Goal: Transaction & Acquisition: Purchase product/service

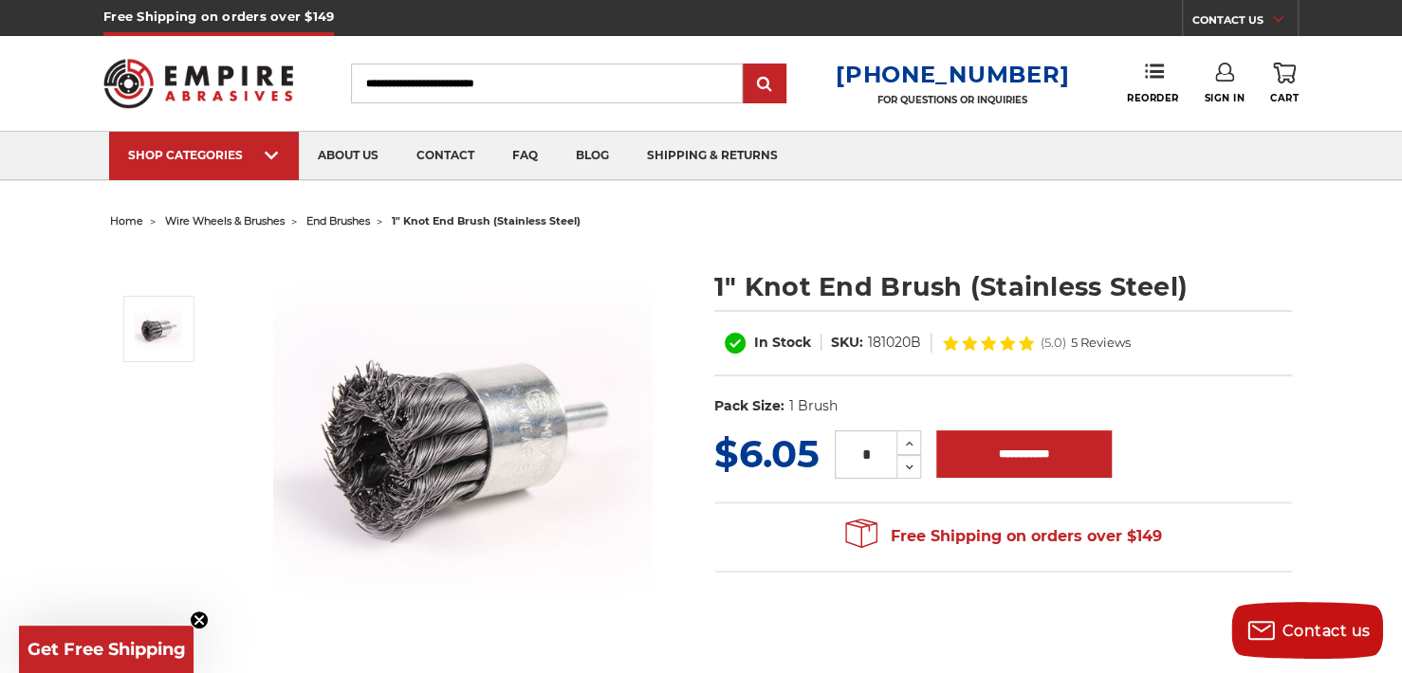
click at [359, 217] on span "end brushes" at bounding box center [338, 220] width 64 height 13
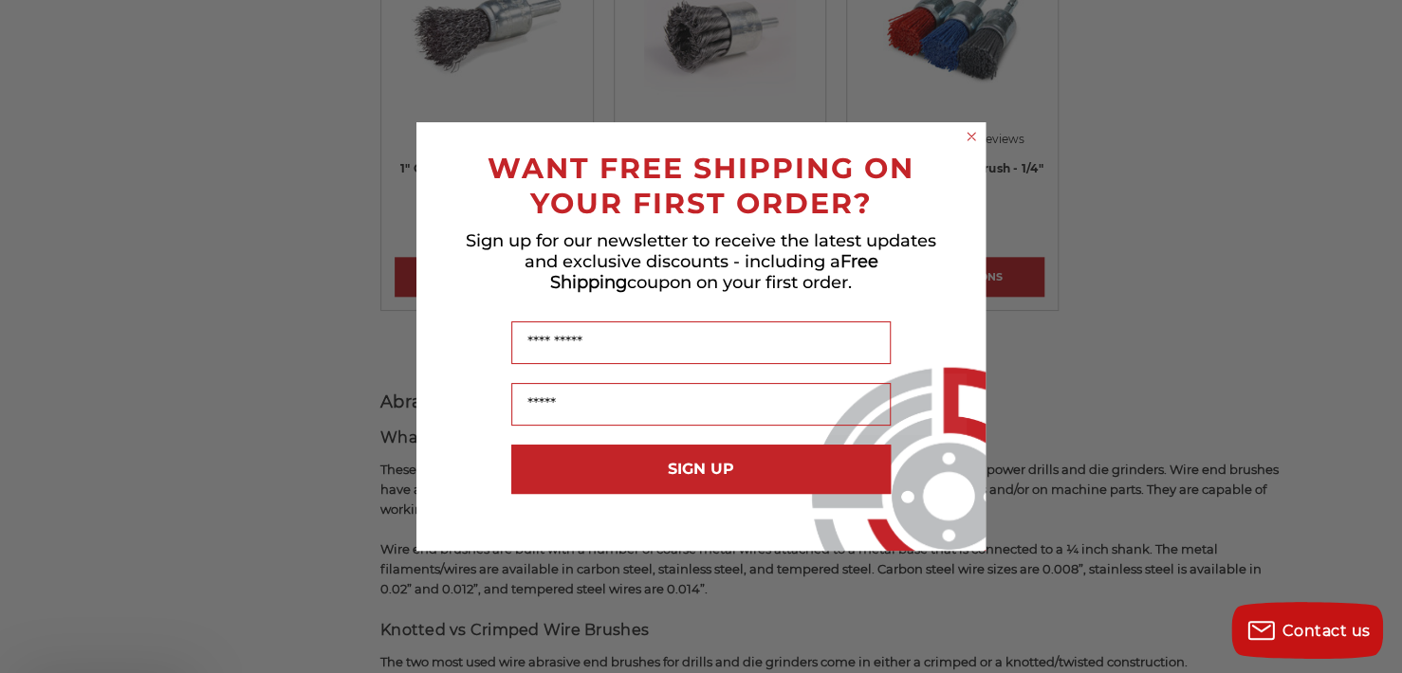
scroll to position [1040, 0]
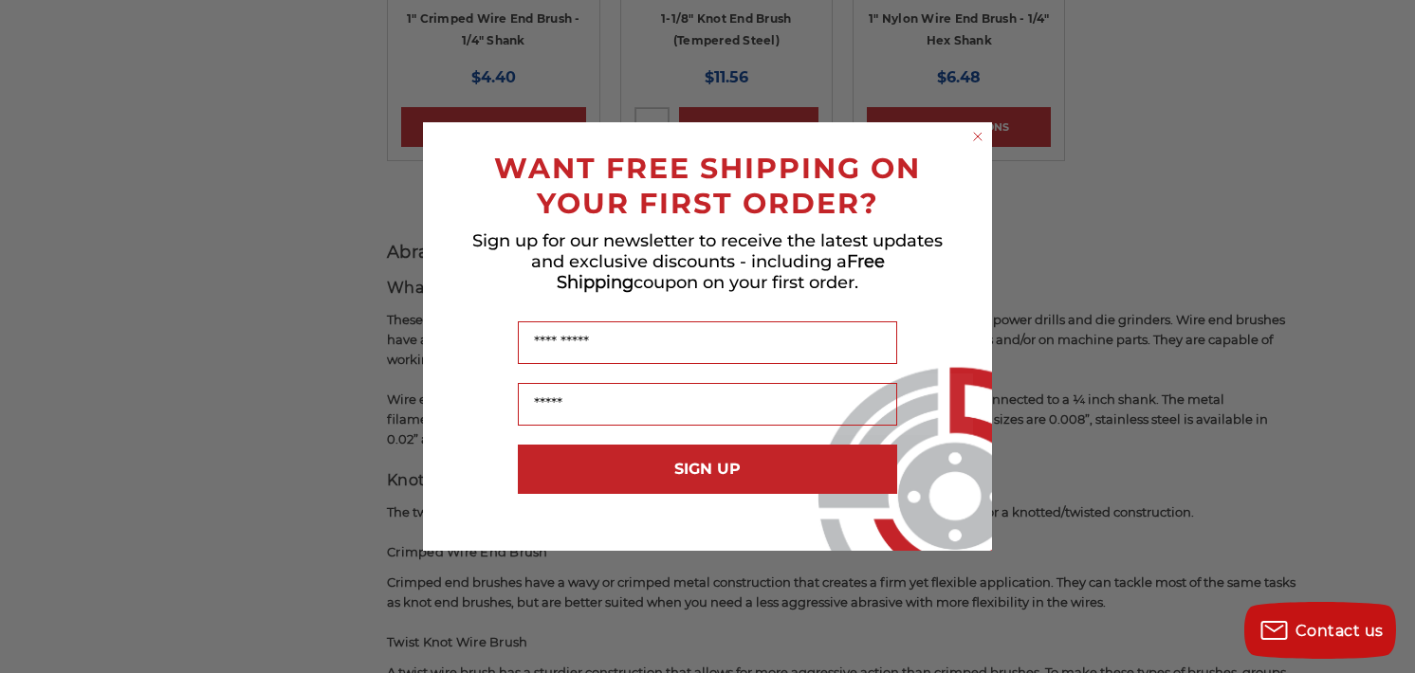
click at [975, 136] on circle "Close dialog" at bounding box center [978, 137] width 18 height 18
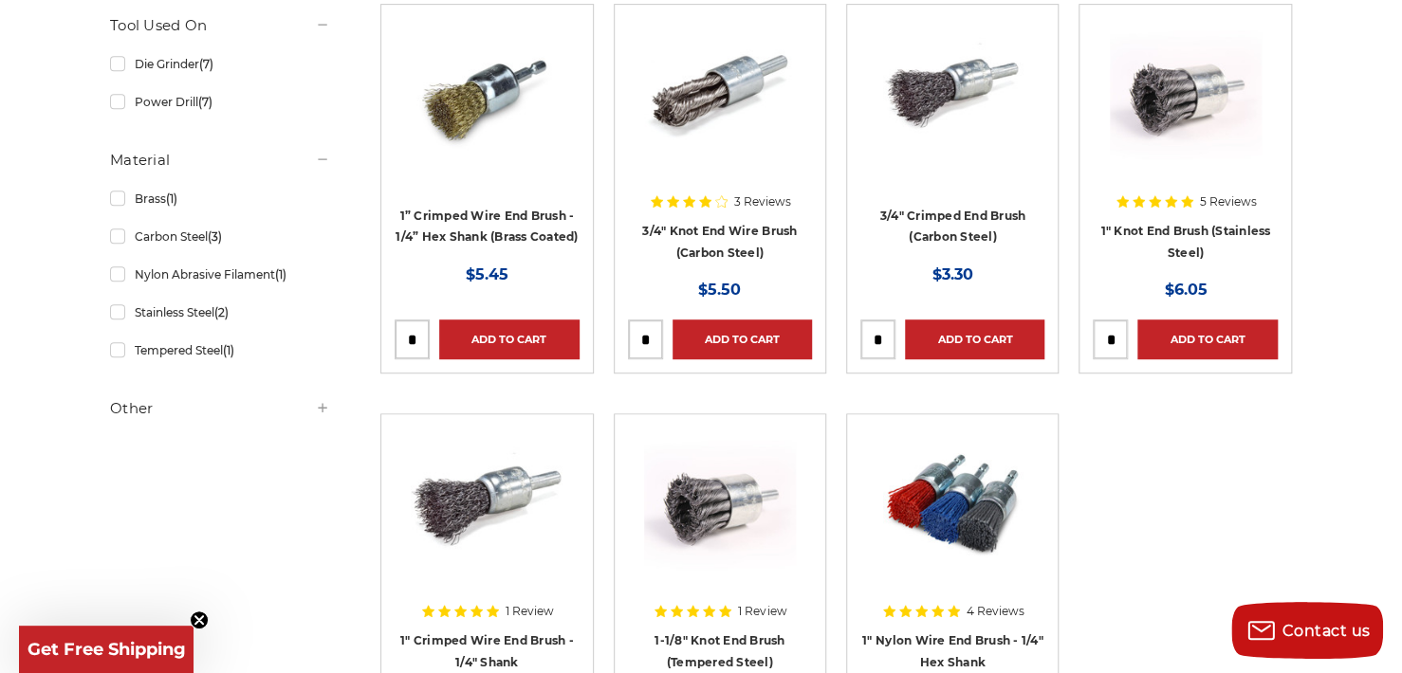
scroll to position [419, 0]
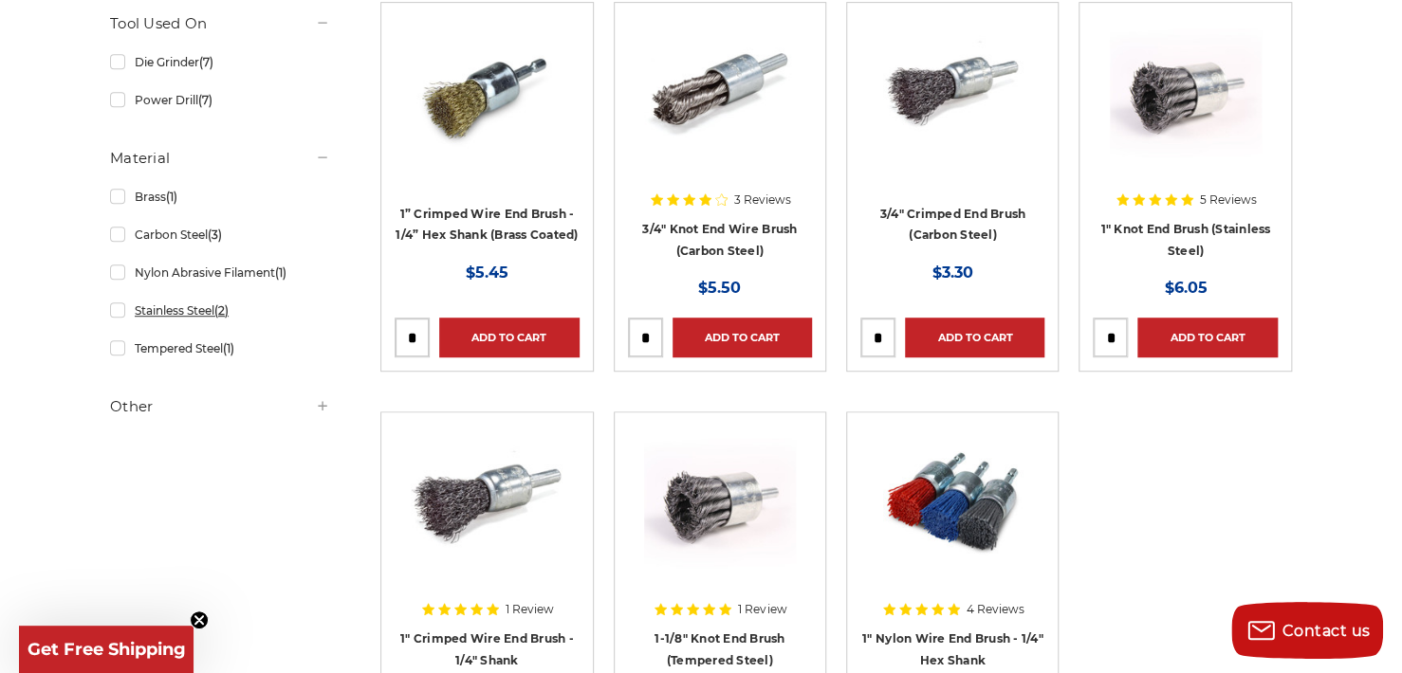
click at [121, 306] on link "Stainless Steel (2)" at bounding box center [220, 310] width 220 height 33
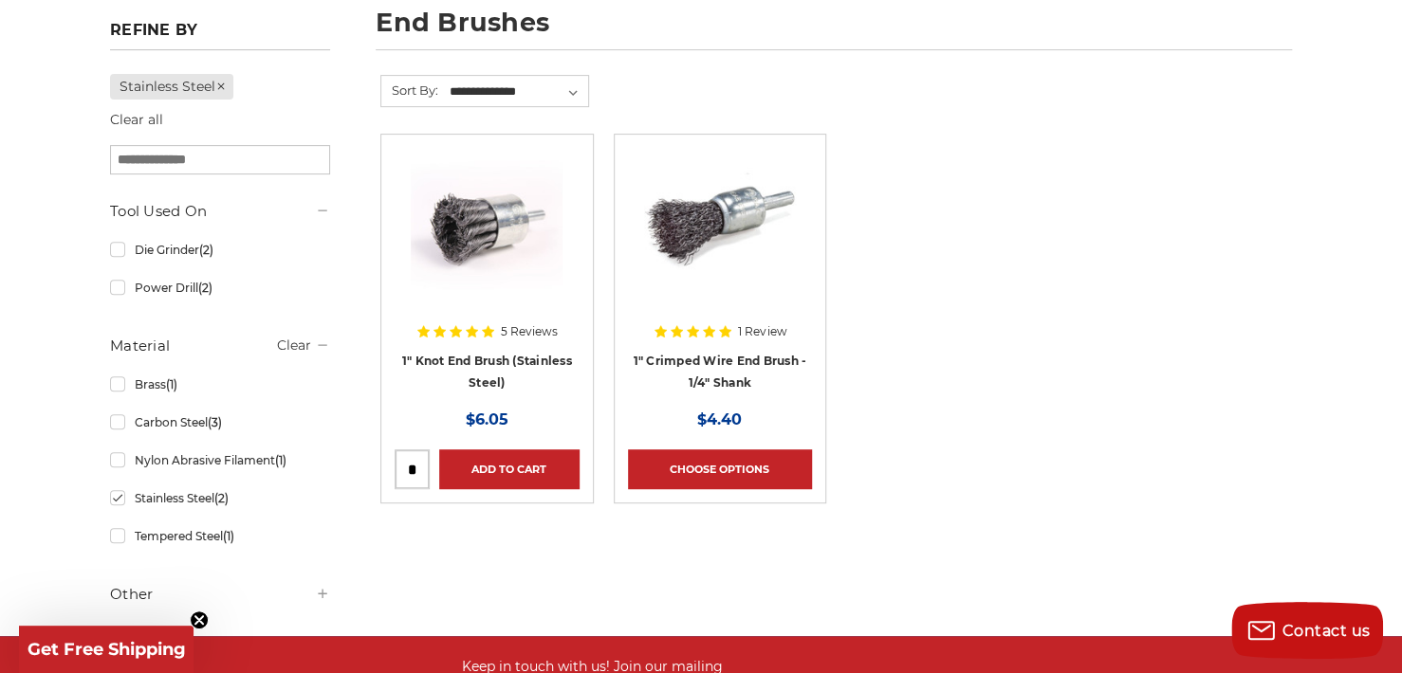
scroll to position [288, 0]
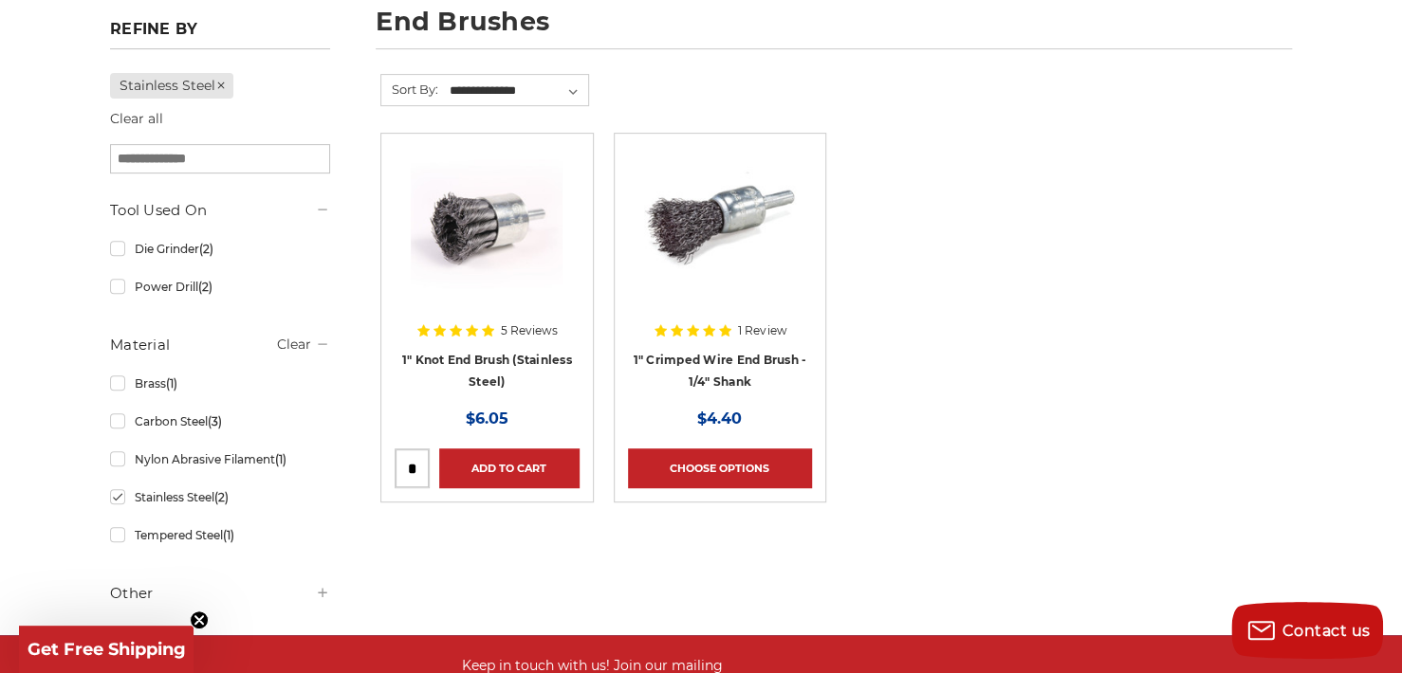
click at [525, 255] on img at bounding box center [487, 223] width 152 height 152
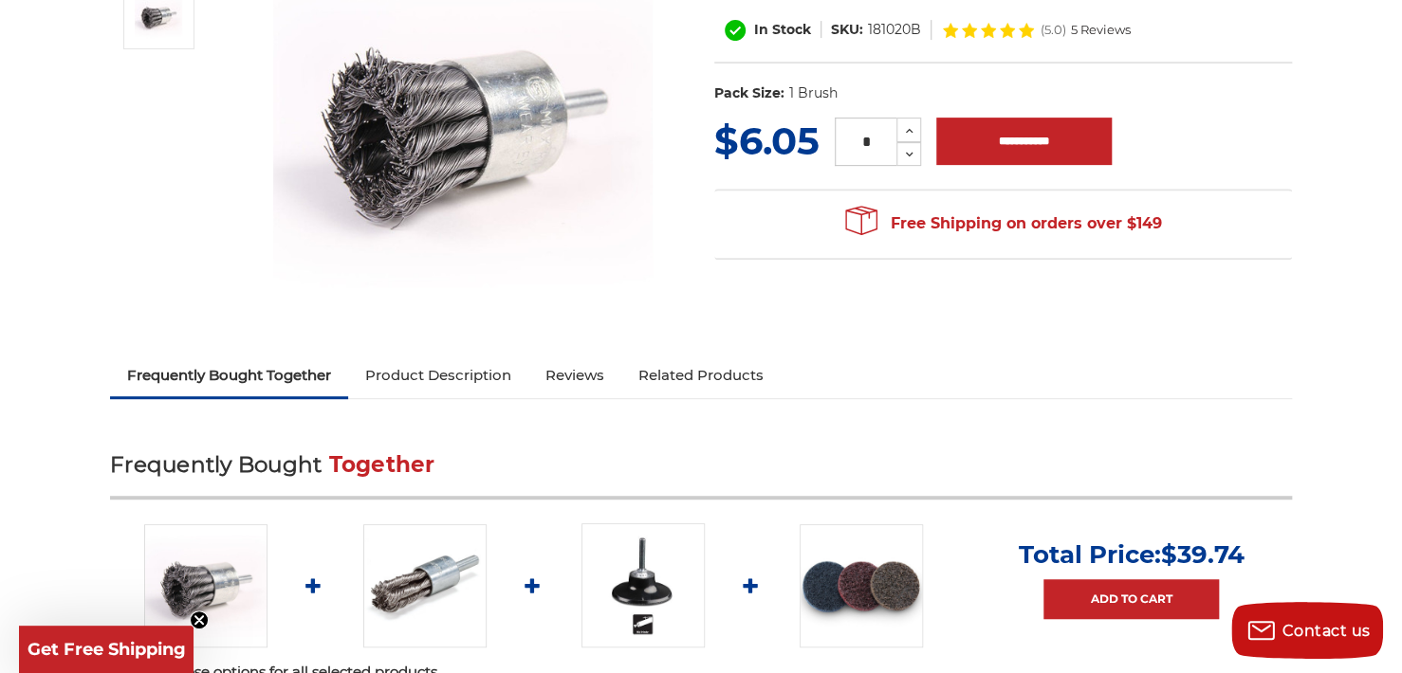
scroll to position [374, 0]
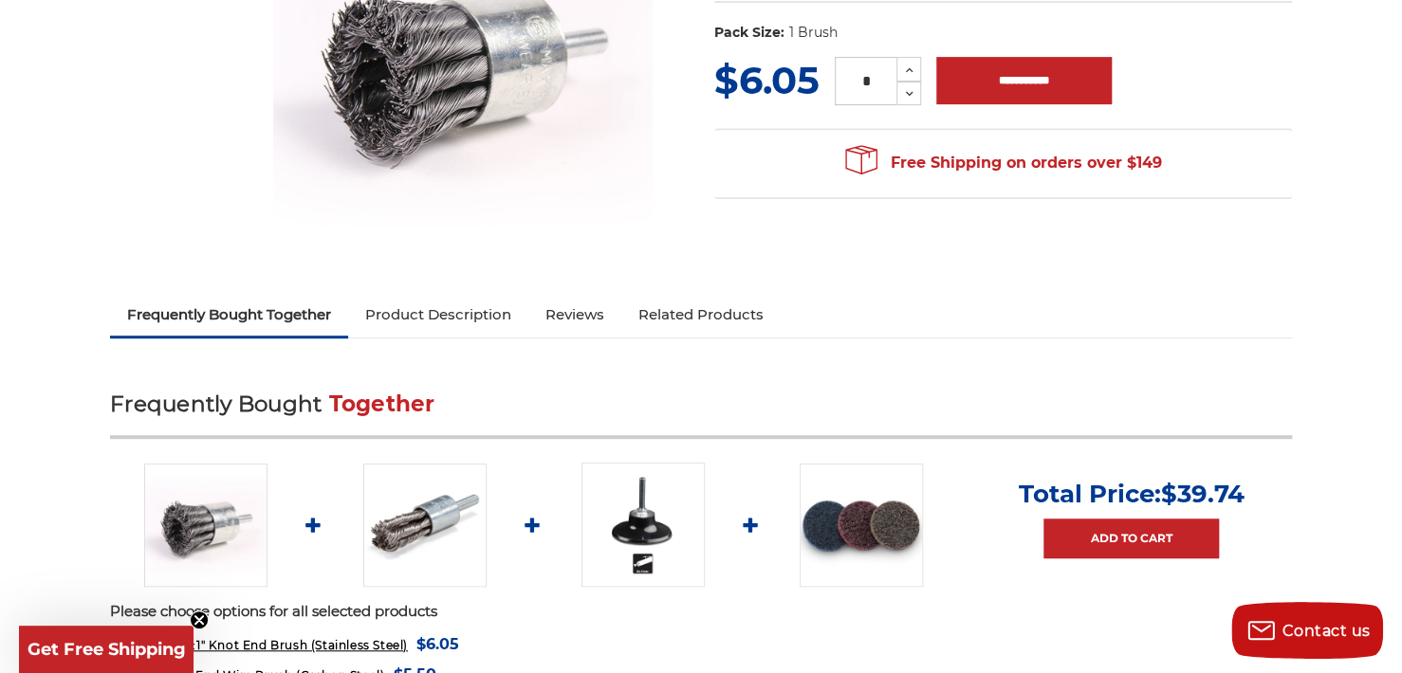
click at [480, 314] on link "Product Description" at bounding box center [438, 315] width 180 height 42
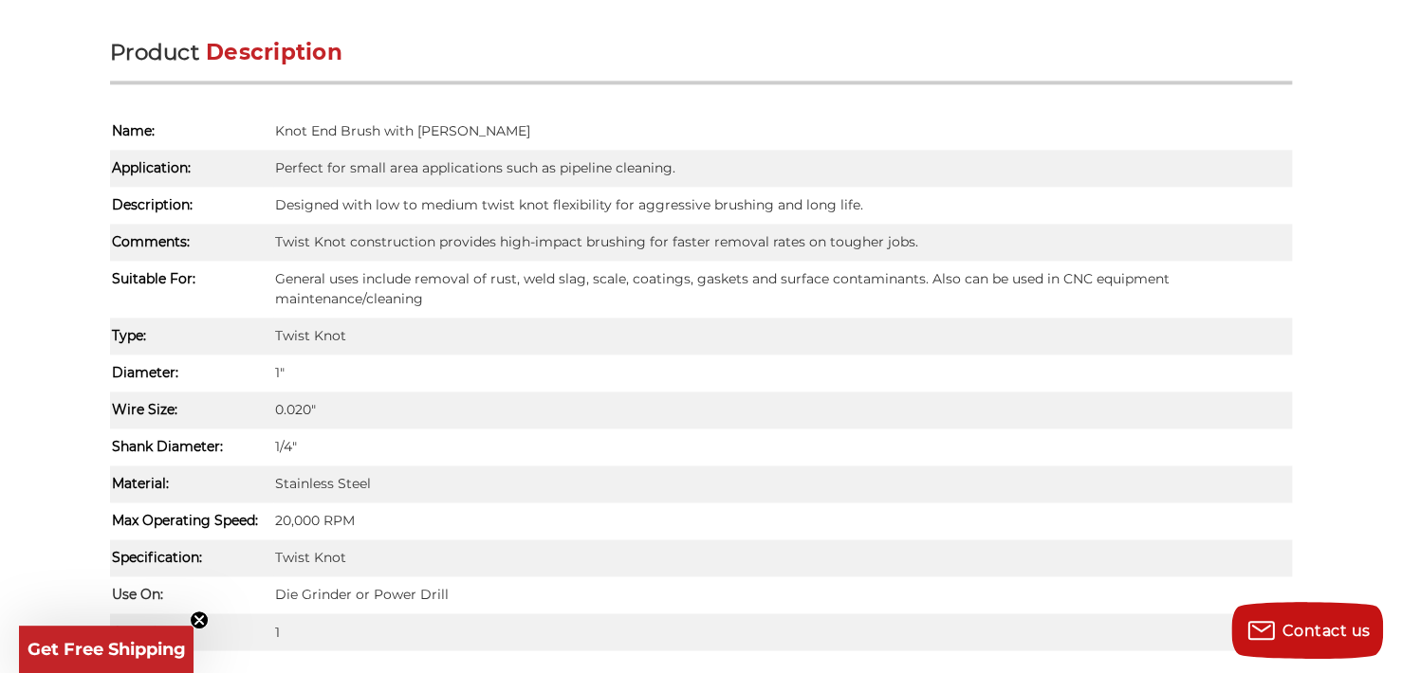
scroll to position [1150, 0]
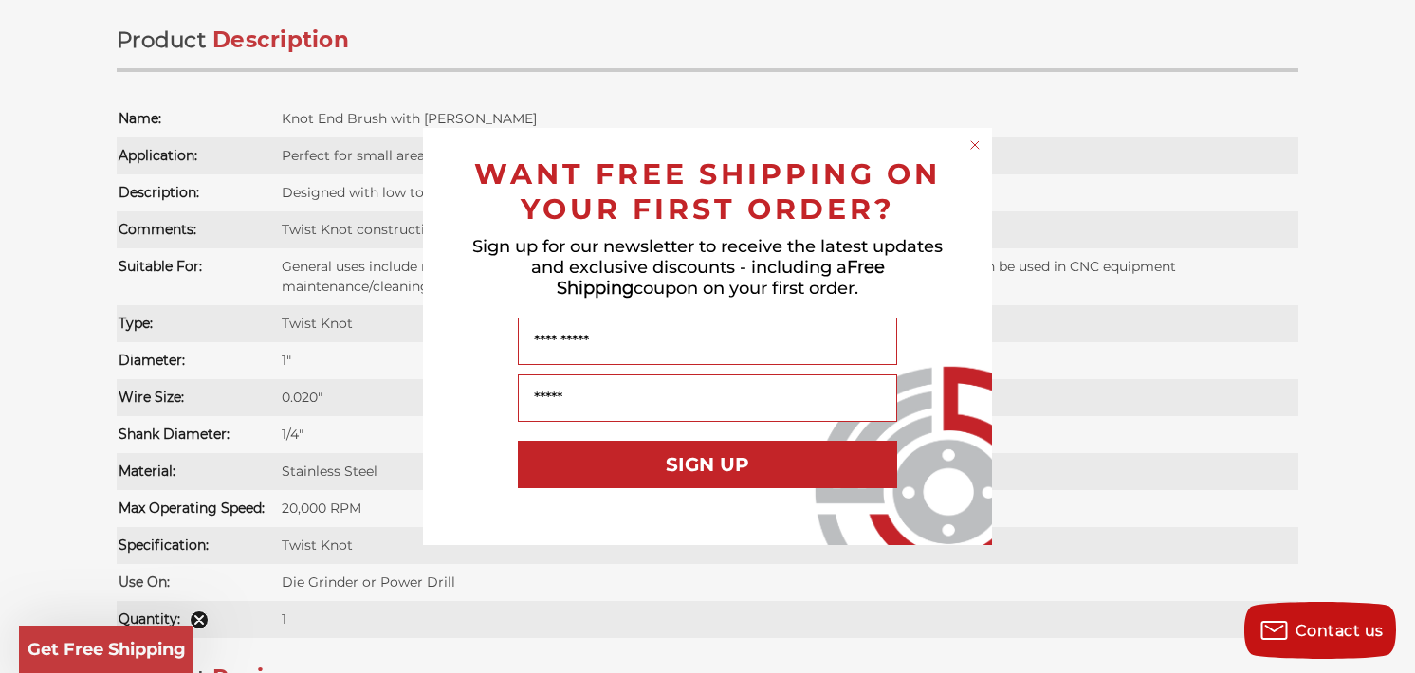
click at [973, 145] on circle "Close dialog" at bounding box center [976, 146] width 18 height 18
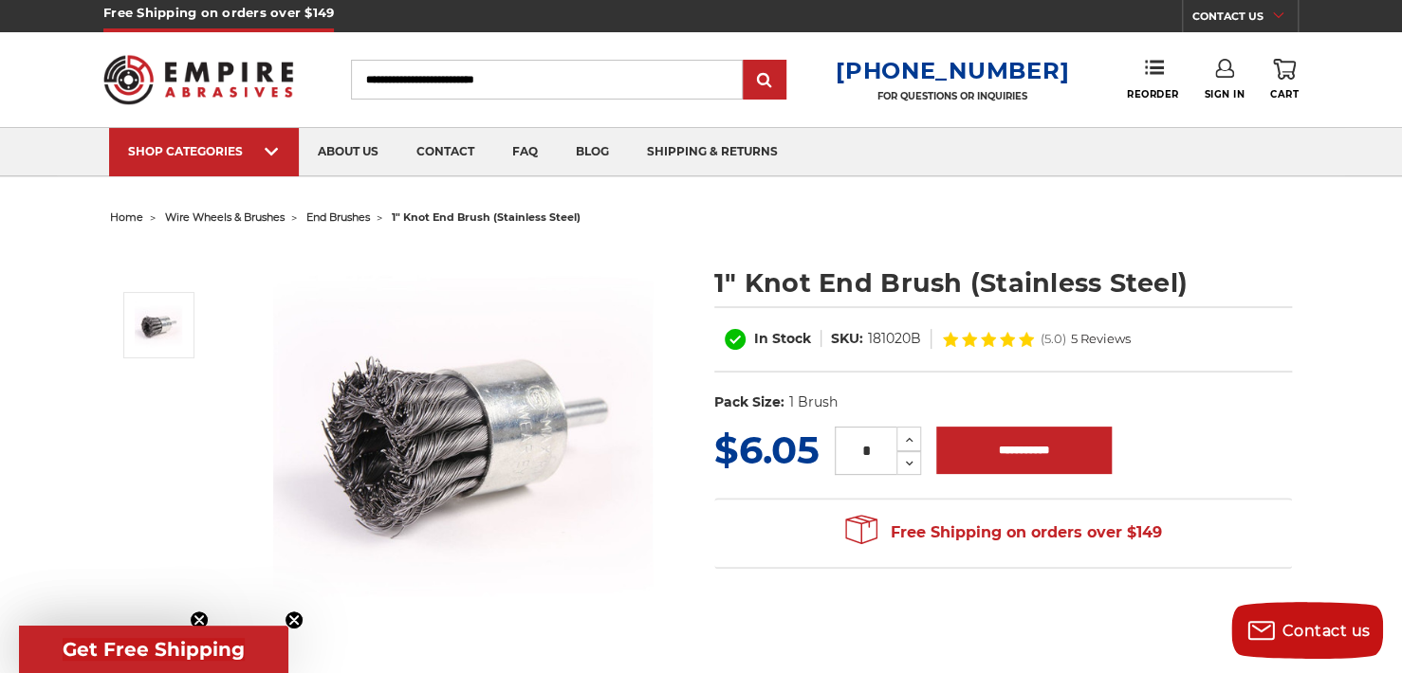
scroll to position [0, 0]
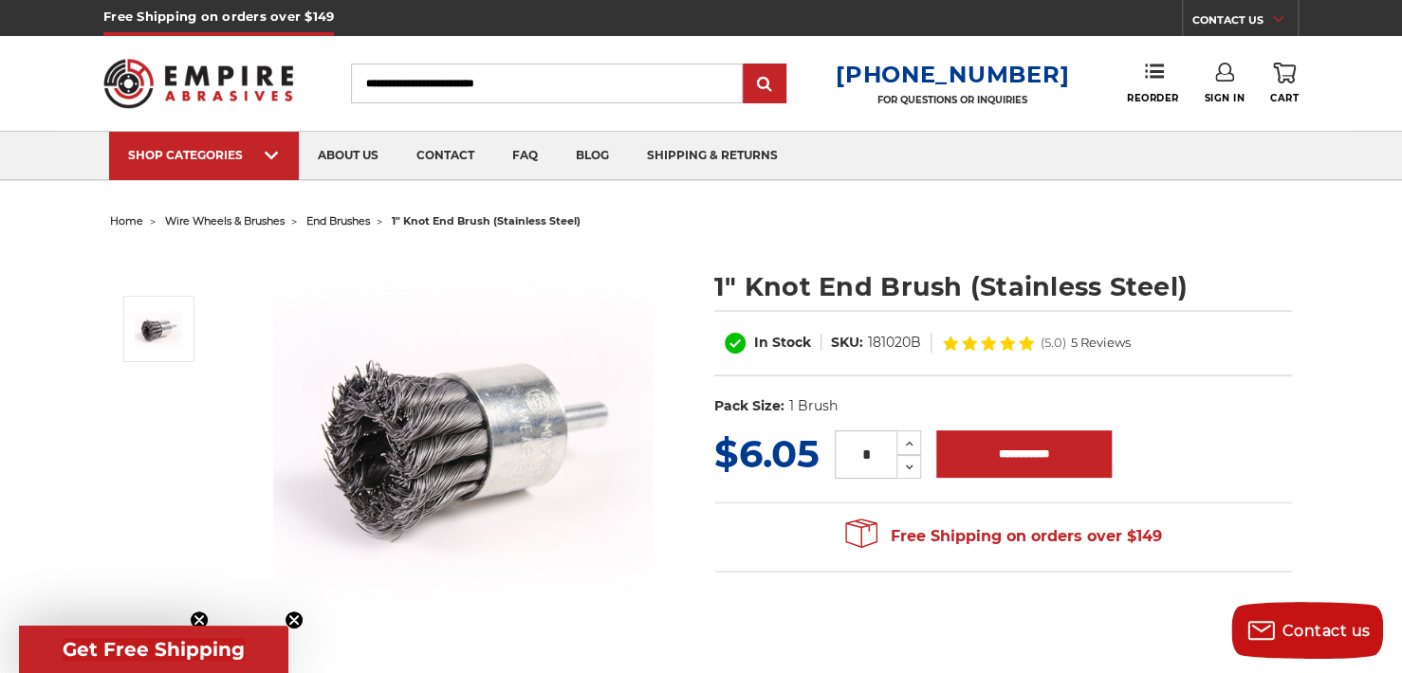
click at [523, 457] on img at bounding box center [462, 438] width 379 height 379
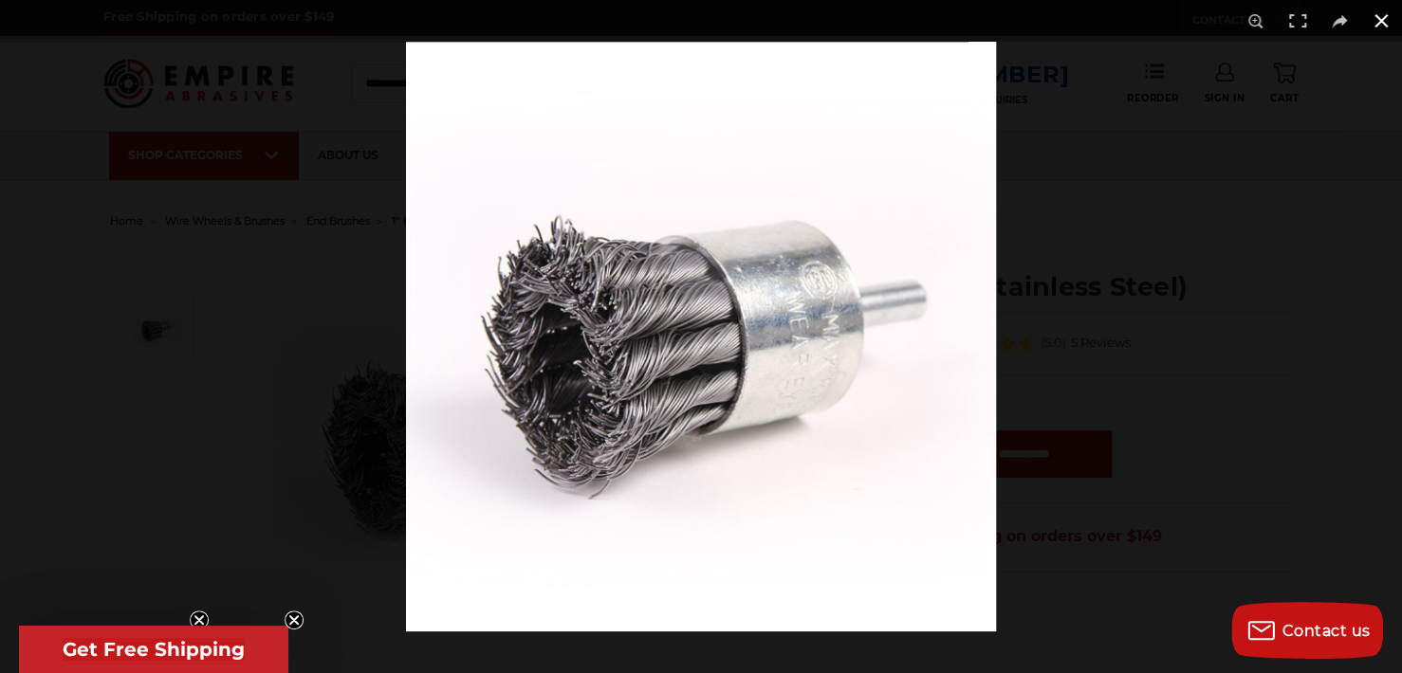
click at [1175, 411] on div at bounding box center [1107, 378] width 1402 height 673
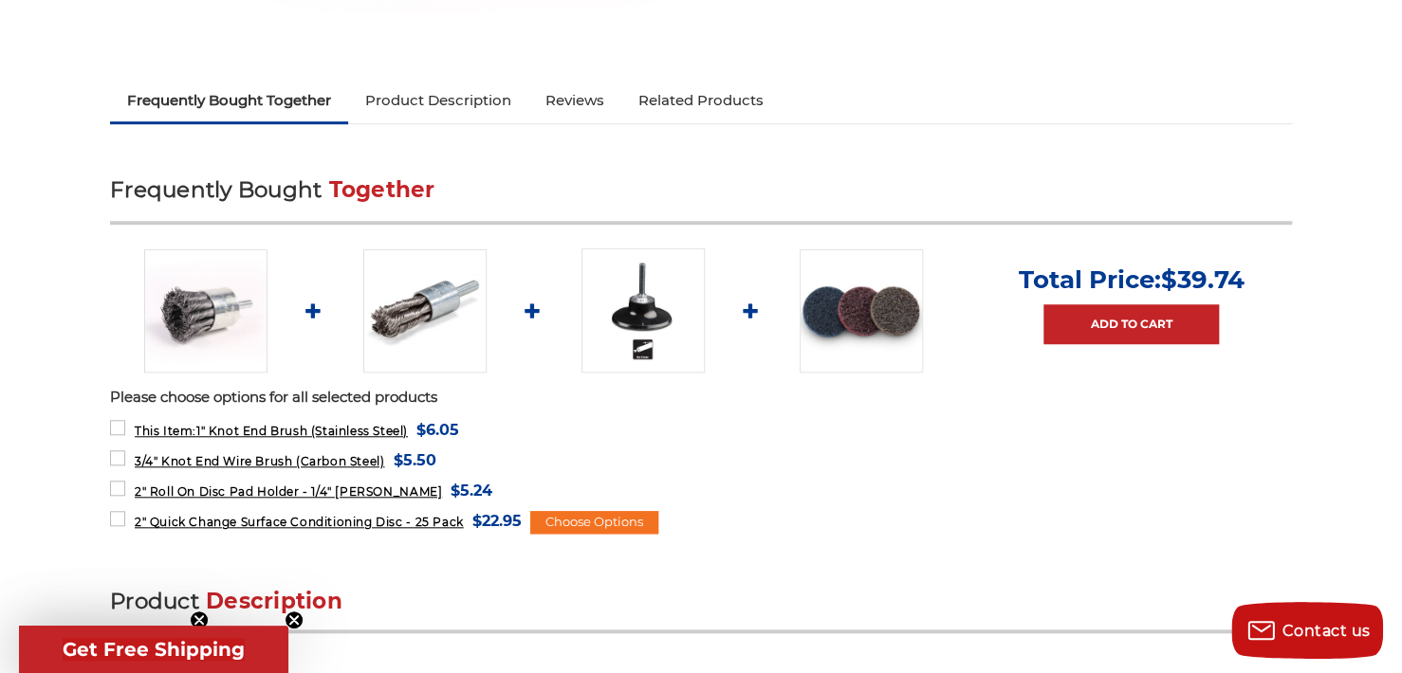
scroll to position [587, 0]
click at [651, 100] on link "Related Products" at bounding box center [700, 102] width 159 height 42
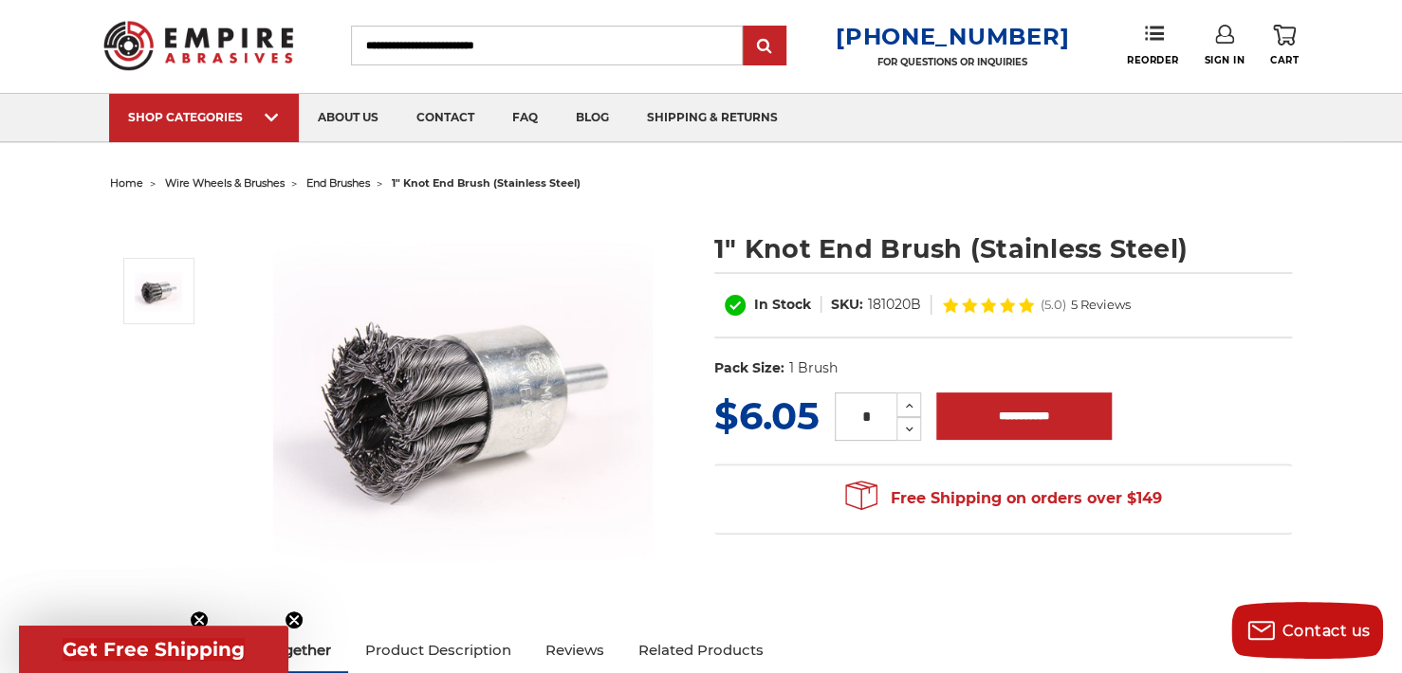
scroll to position [0, 0]
